Goal: Task Accomplishment & Management: Use online tool/utility

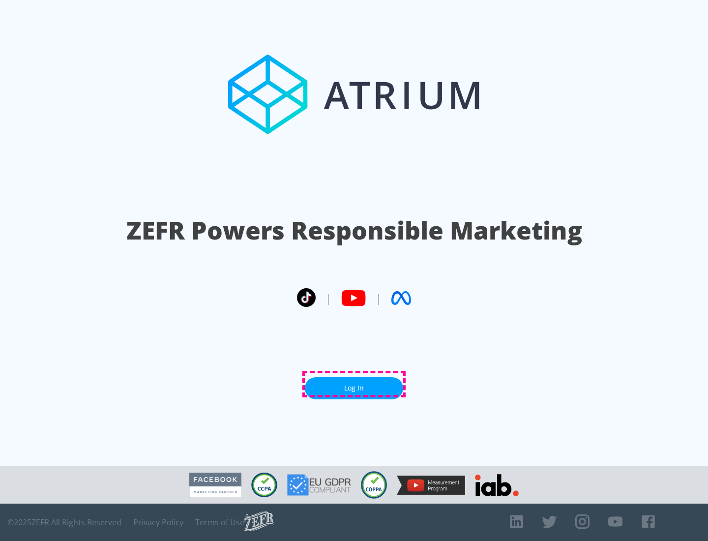
click at [354, 384] on link "Log In" at bounding box center [354, 388] width 98 height 22
